Goal: Task Accomplishment & Management: Manage account settings

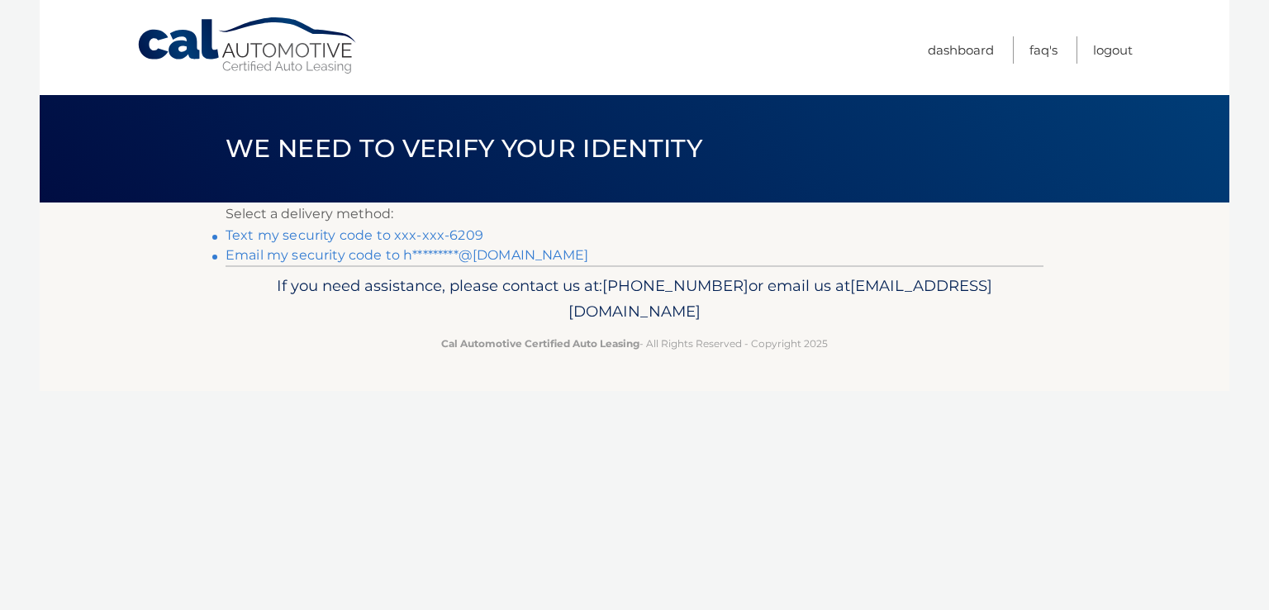
click at [360, 255] on link "Email my security code to h*********@[DOMAIN_NAME]" at bounding box center [407, 255] width 363 height 16
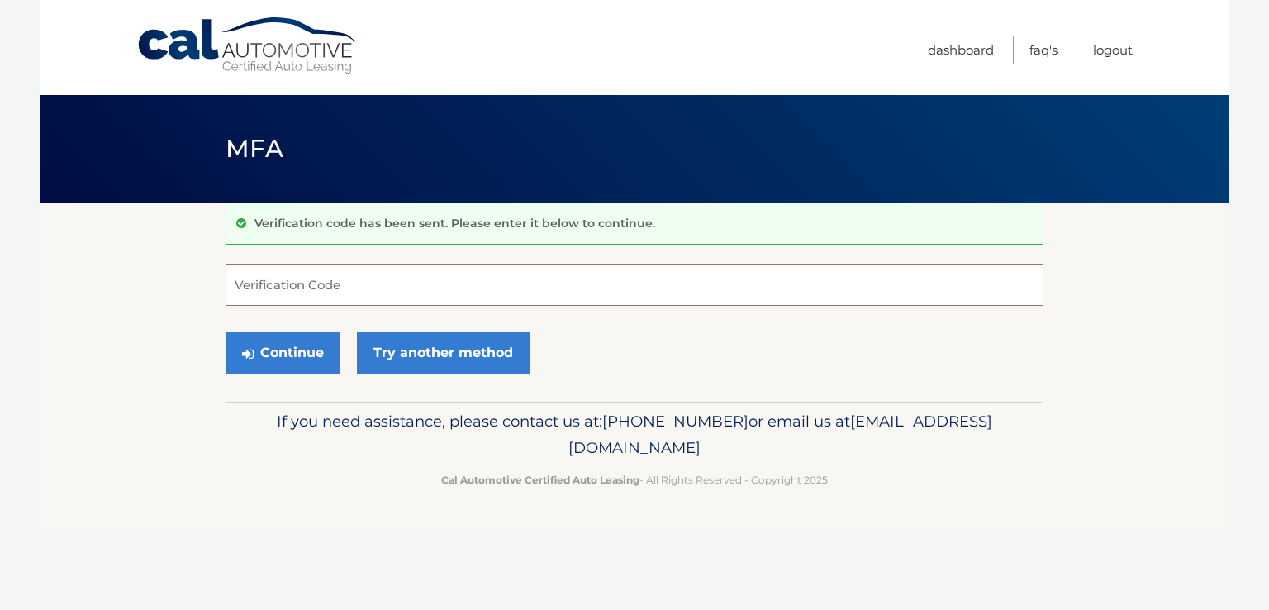
click at [404, 282] on input "Verification Code" at bounding box center [635, 284] width 818 height 41
type input "610752"
click at [287, 346] on button "Continue" at bounding box center [283, 352] width 115 height 41
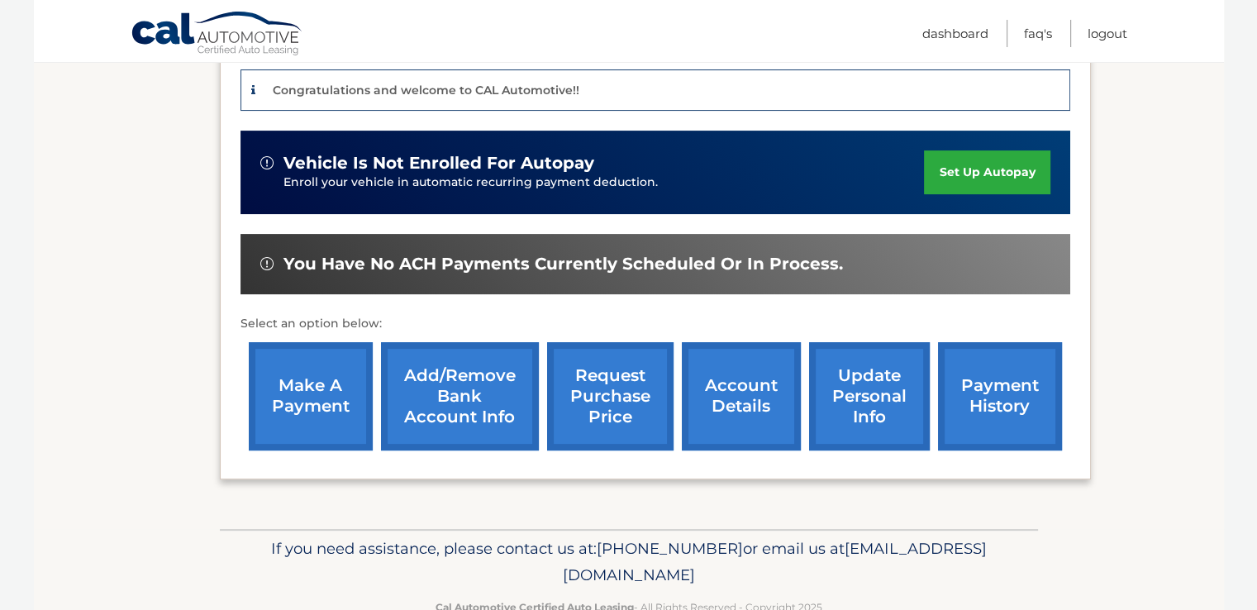
scroll to position [450, 0]
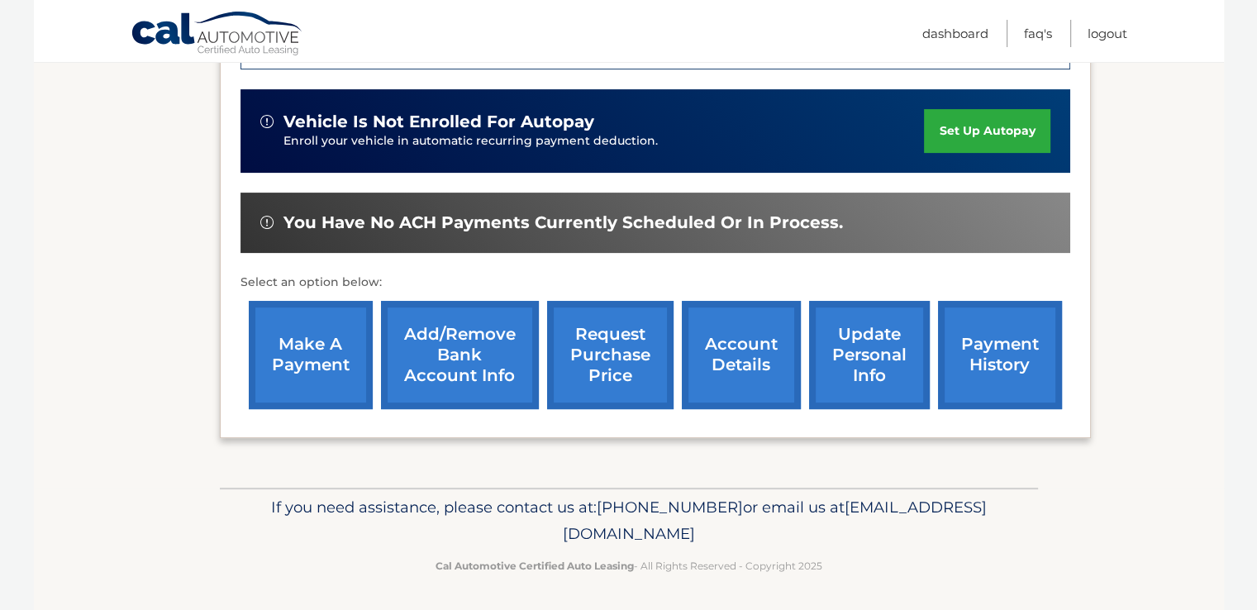
click at [987, 361] on link "payment history" at bounding box center [1000, 355] width 124 height 108
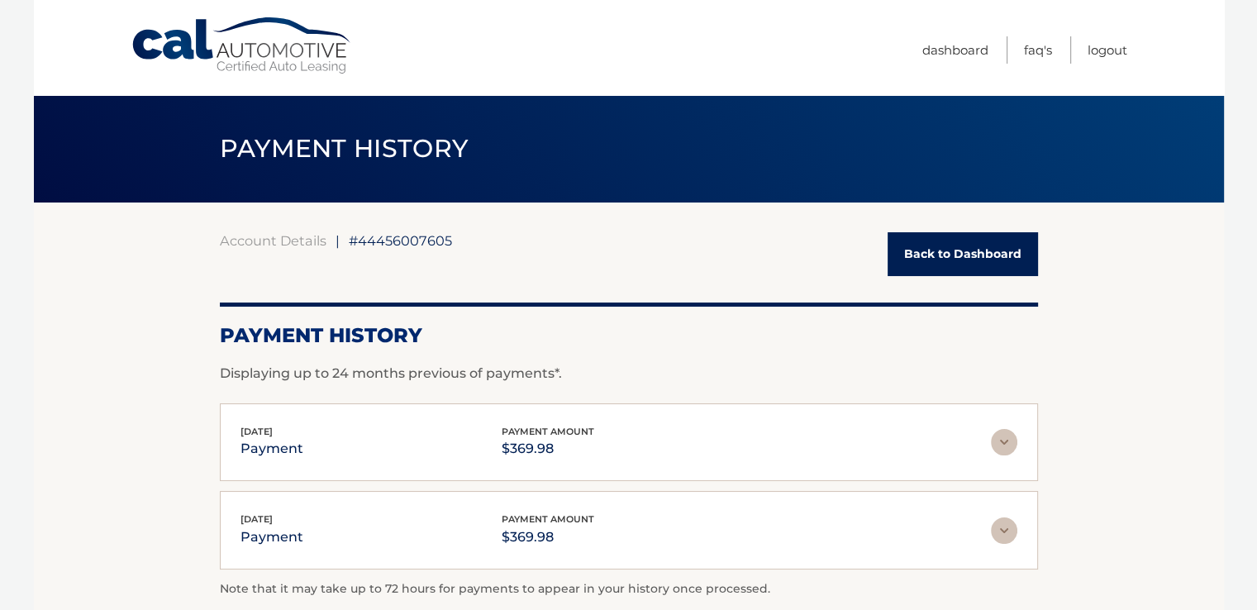
click at [1001, 440] on img at bounding box center [1004, 442] width 26 height 26
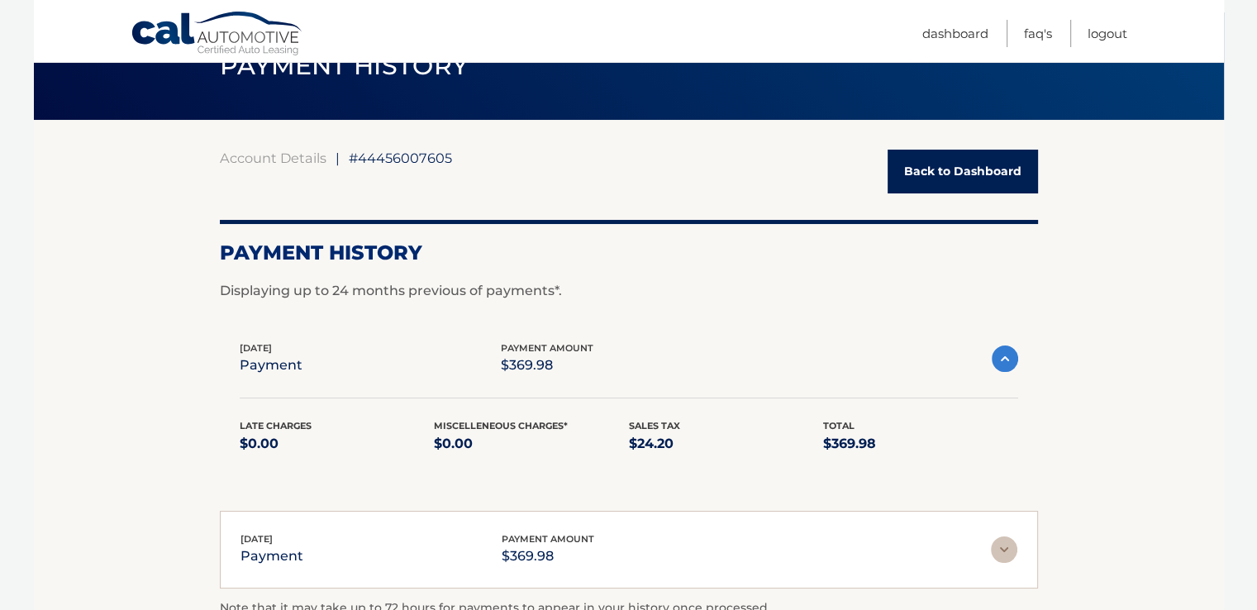
scroll to position [165, 0]
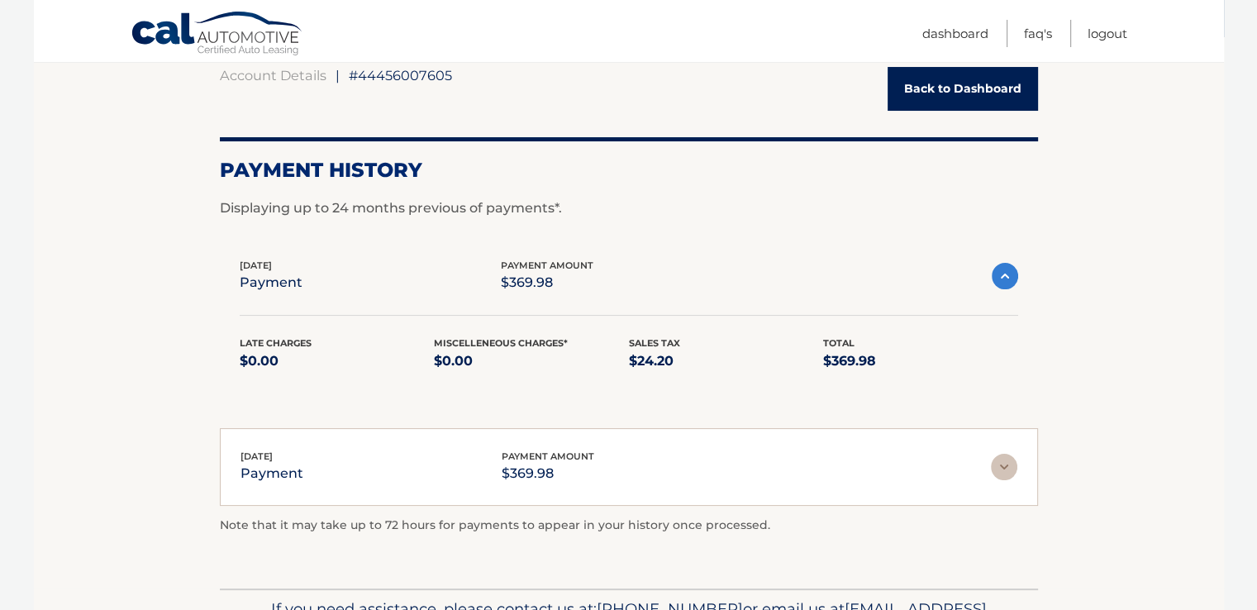
click at [975, 89] on link "Back to Dashboard" at bounding box center [962, 89] width 150 height 44
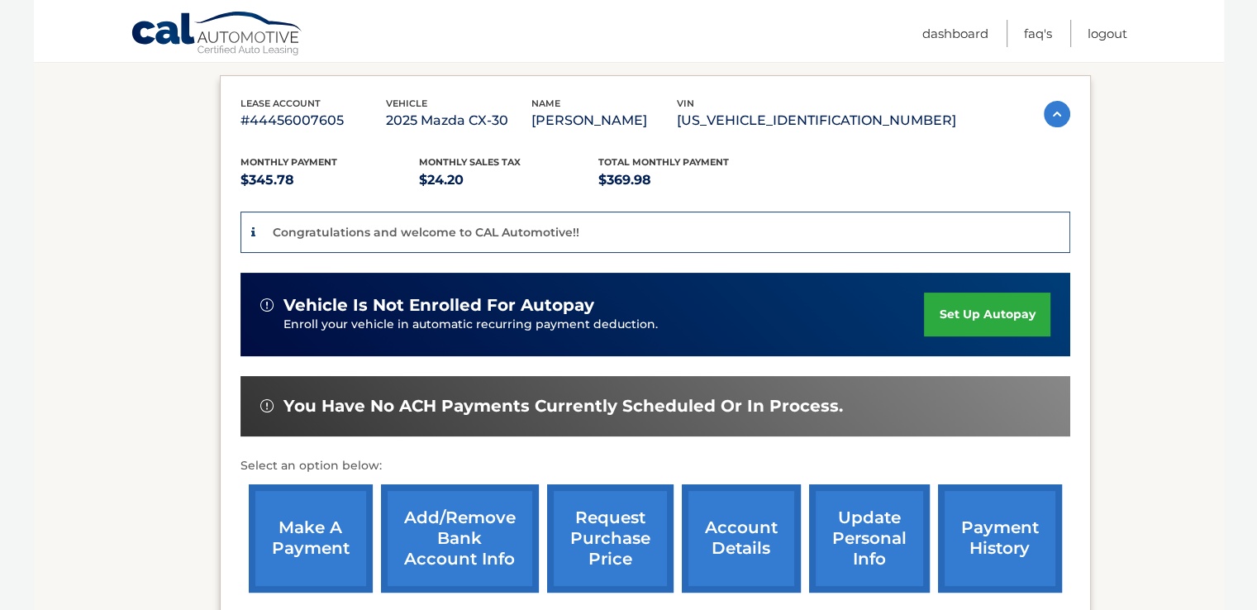
scroll to position [330, 0]
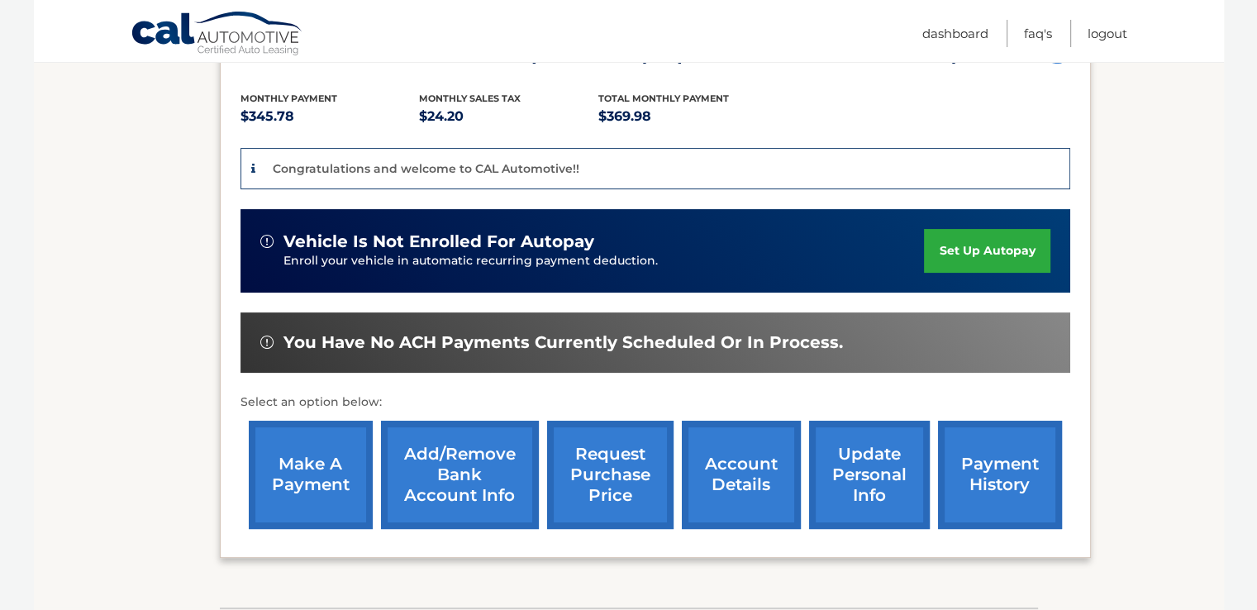
click at [736, 480] on link "account details" at bounding box center [741, 475] width 119 height 108
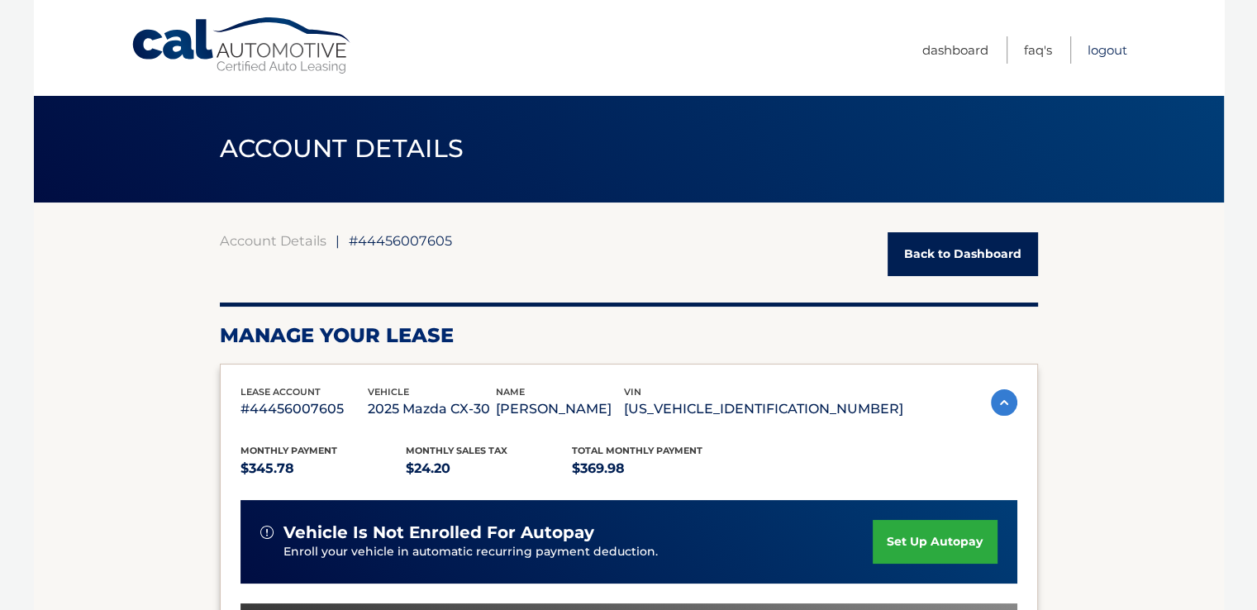
click at [1105, 50] on link "Logout" at bounding box center [1107, 49] width 40 height 27
